Goal: Find specific page/section

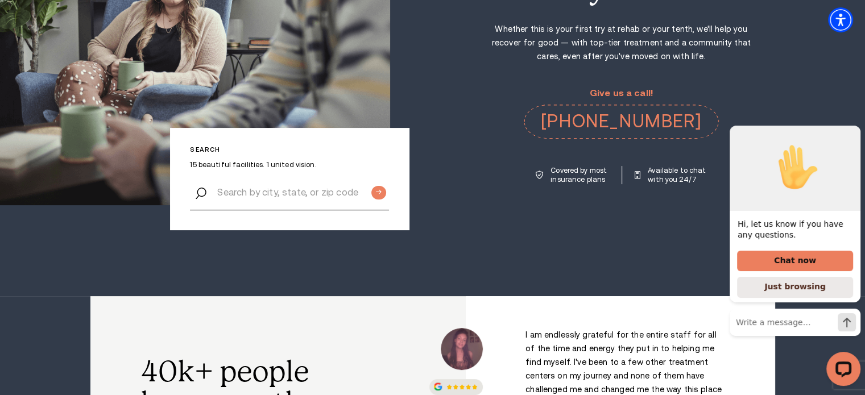
scroll to position [227, 0]
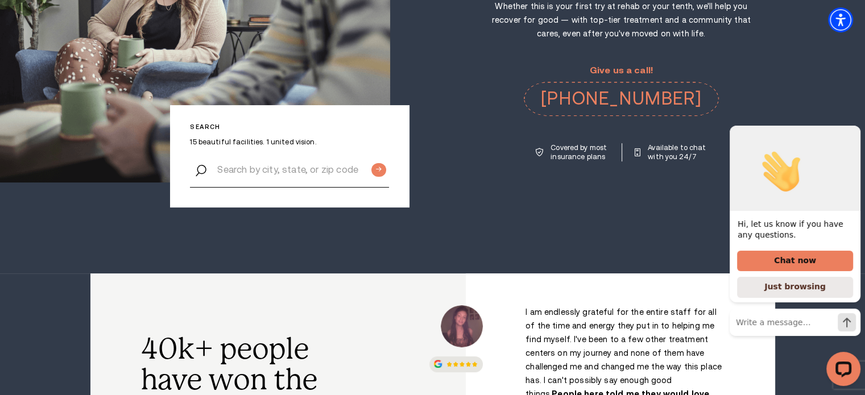
drag, startPoint x: 853, startPoint y: 138, endPoint x: 856, endPoint y: 131, distance: 7.7
click at [853, 120] on icon "Hide greeting" at bounding box center [853, 117] width 6 height 6
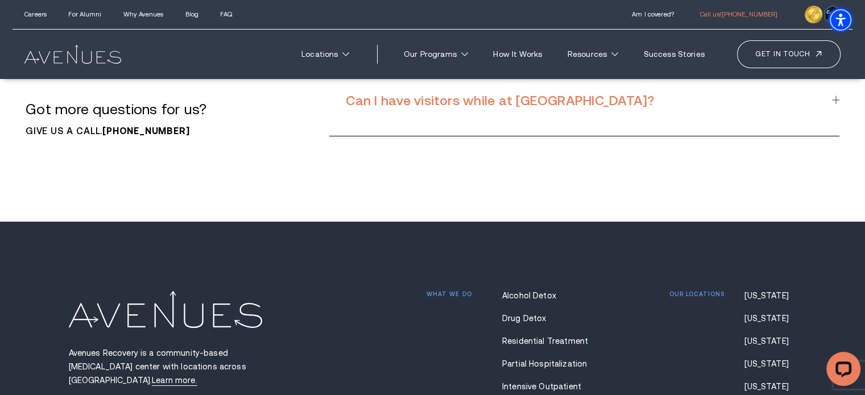
scroll to position [8193, 0]
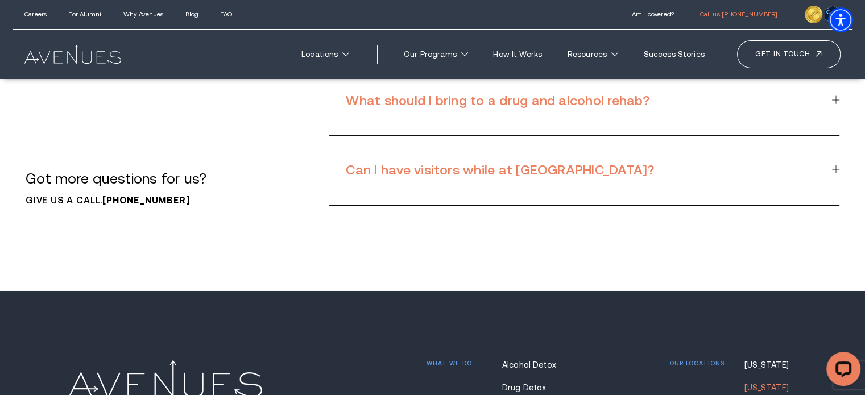
click at [759, 383] on link "[US_STATE]" at bounding box center [770, 387] width 52 height 9
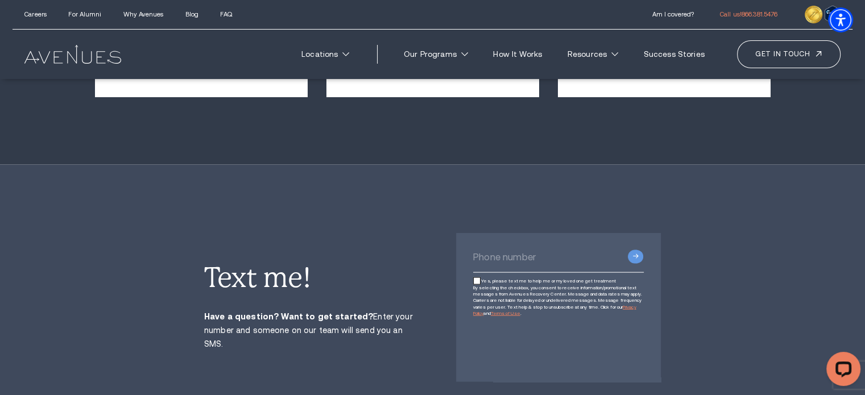
scroll to position [2274, 0]
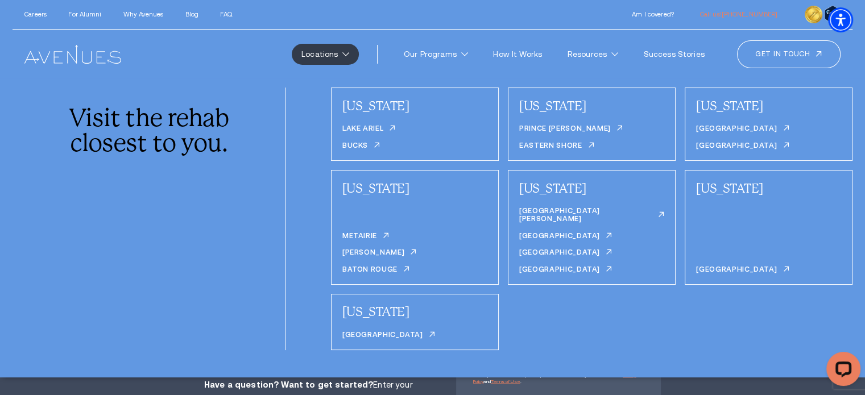
click at [342, 47] on link "Locations" at bounding box center [325, 54] width 67 height 21
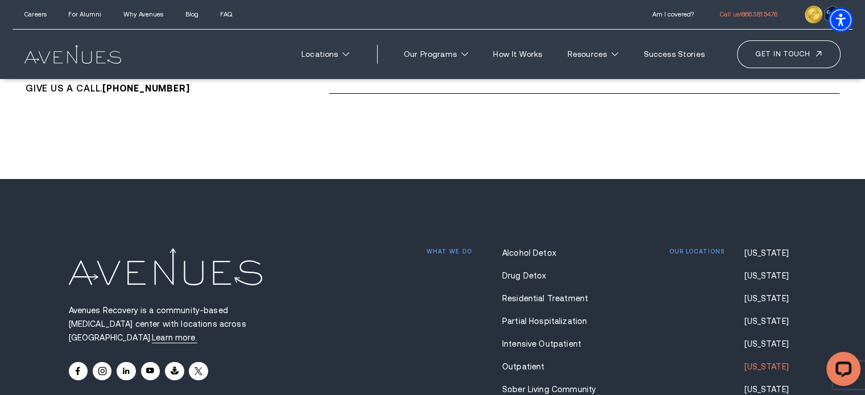
click at [770, 362] on link "[US_STATE]" at bounding box center [770, 366] width 52 height 9
